Goal: Find specific page/section: Find specific page/section

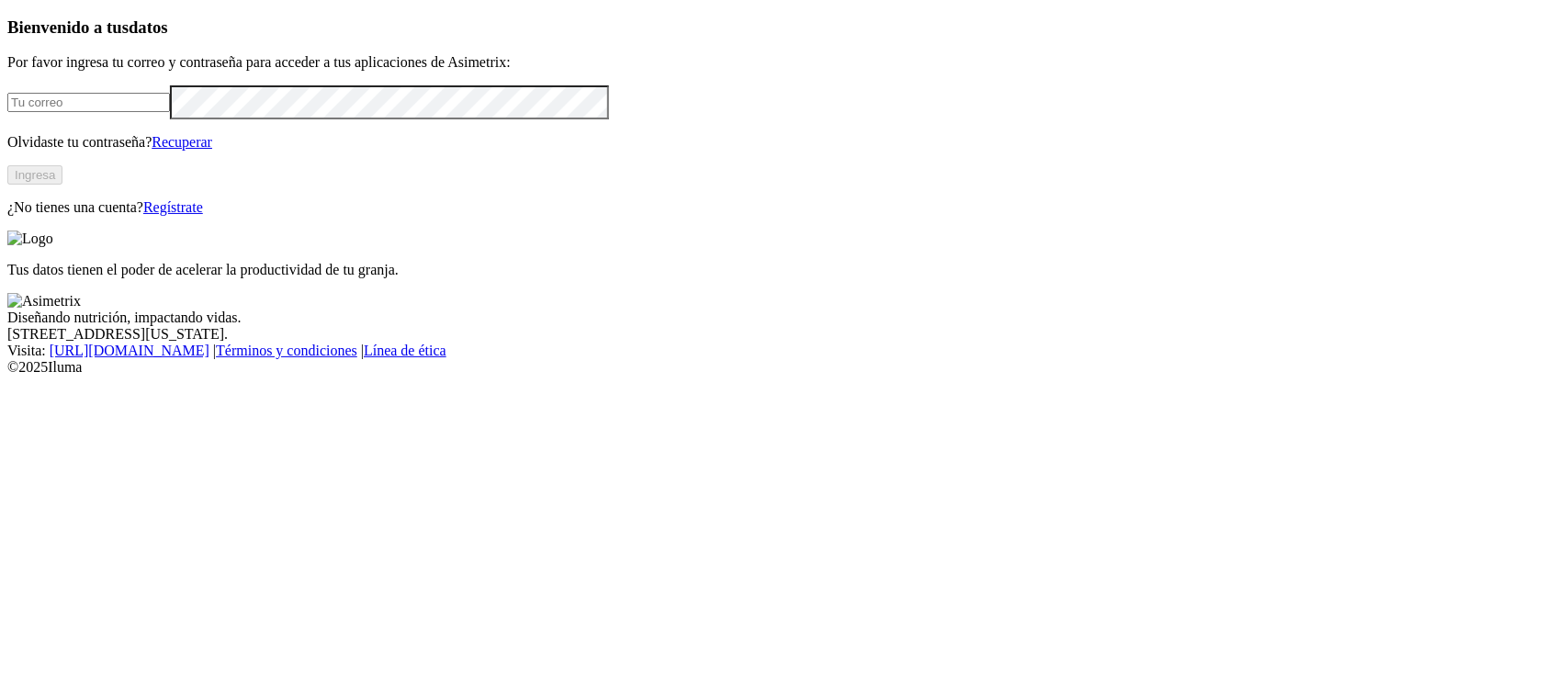
type input "[EMAIL_ADDRESS][PERSON_NAME][DOMAIN_NAME]"
click at [63, 185] on button "Ingresa" at bounding box center [35, 174] width 55 height 19
